Goal: Check status: Verify the current state of an ongoing process or item

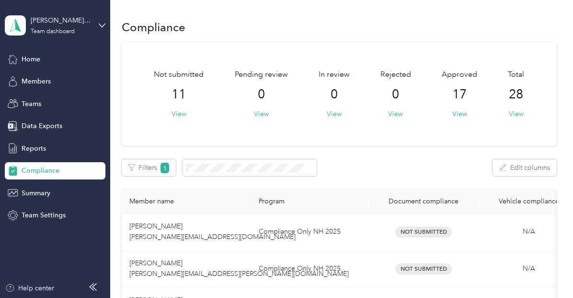
click at [459, 121] on div "Not submitted 11 View Pending review 0 View In review 0 View Rejected 0 View Ap…" at bounding box center [339, 94] width 435 height 104
click at [459, 117] on button "View" at bounding box center [459, 114] width 15 height 10
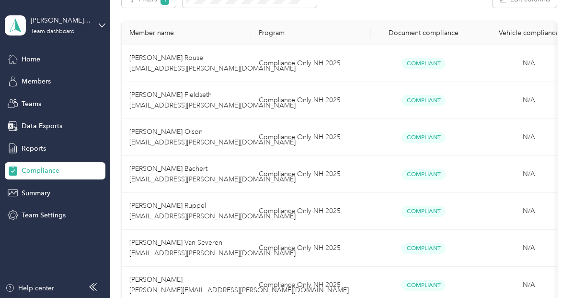
scroll to position [177, 0]
